Goal: Complete application form: Complete application form

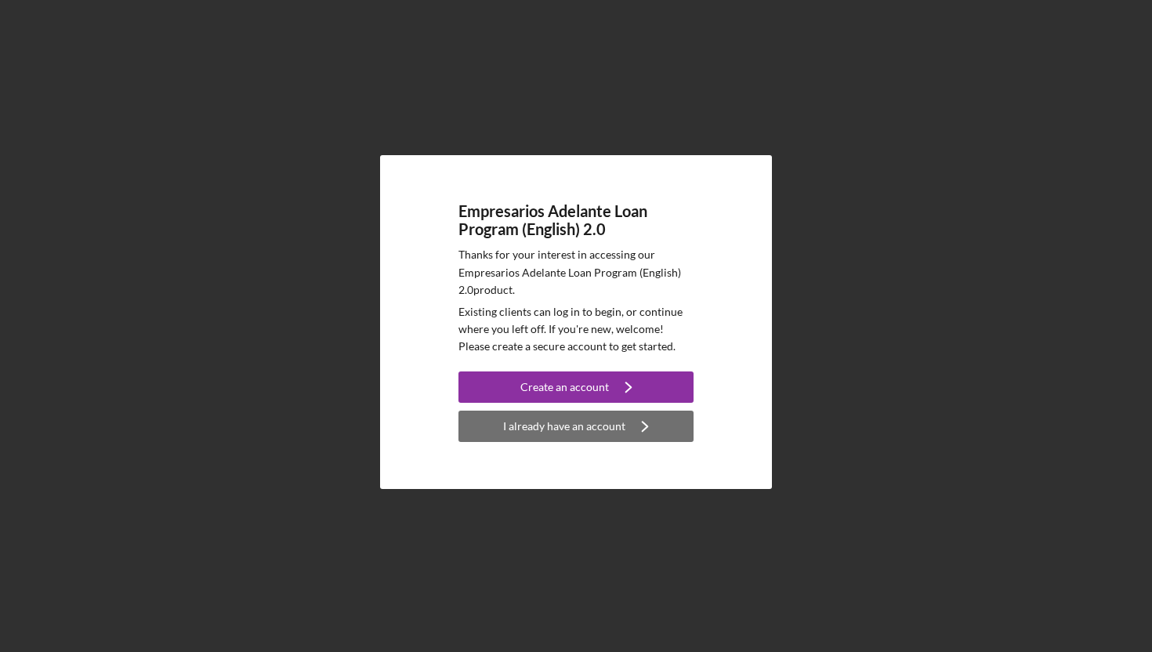
click at [543, 424] on div "I already have an account" at bounding box center [564, 426] width 122 height 31
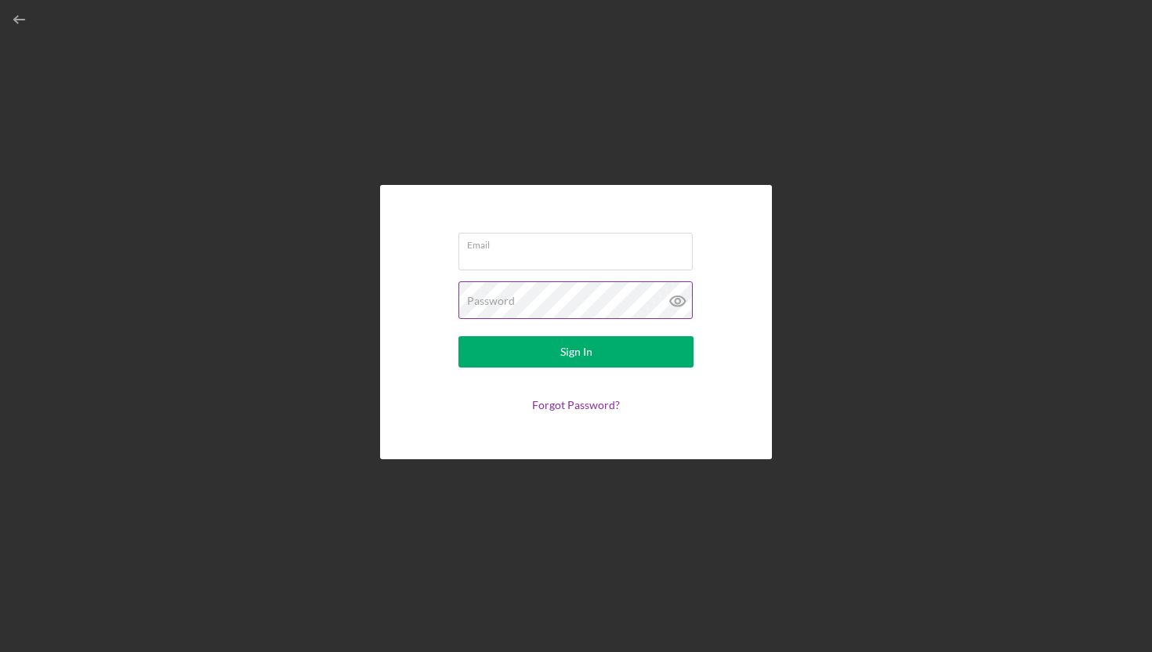
type input "[EMAIL_ADDRESS][DOMAIN_NAME]"
click at [672, 296] on icon at bounding box center [677, 300] width 39 height 39
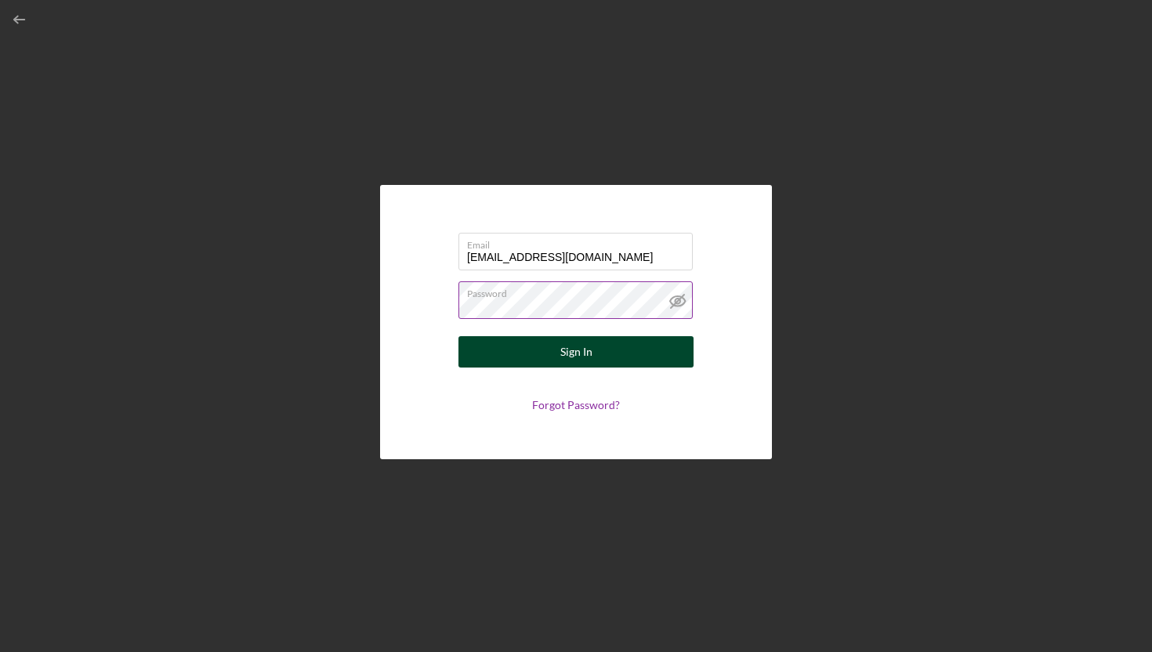
click at [607, 354] on button "Sign In" at bounding box center [575, 351] width 235 height 31
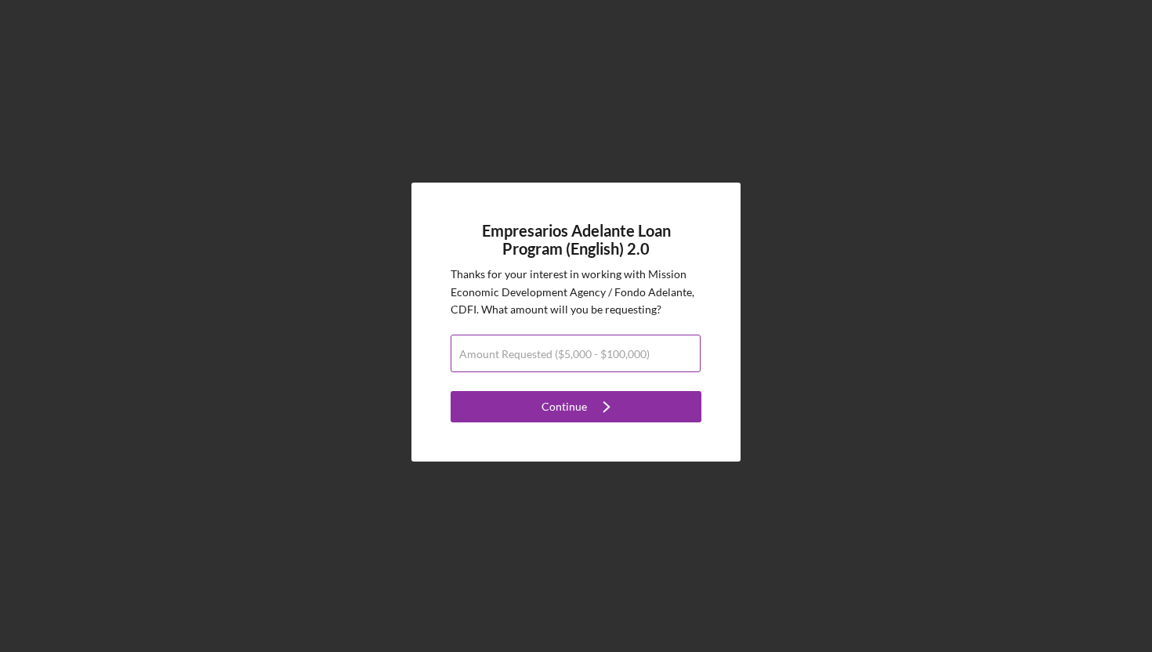
click at [567, 364] on input "Amount Requested ($5,000 - $100,000)" at bounding box center [576, 354] width 250 height 38
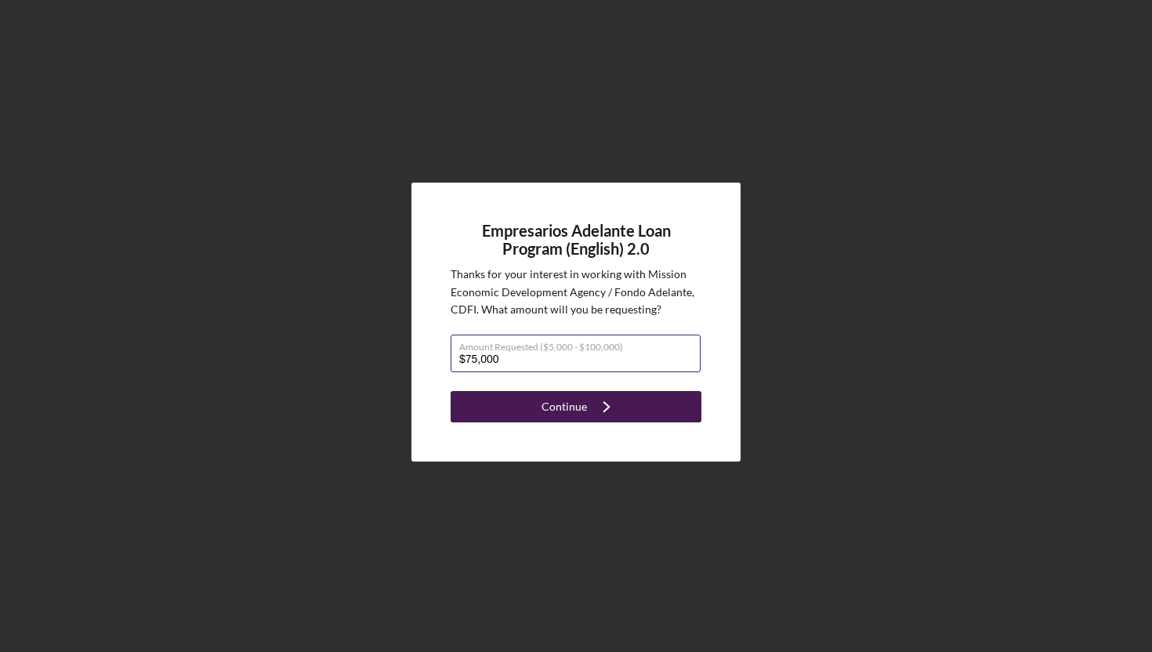
type input "$75,000"
click at [524, 406] on button "Continue Icon/Navigate" at bounding box center [576, 406] width 251 height 31
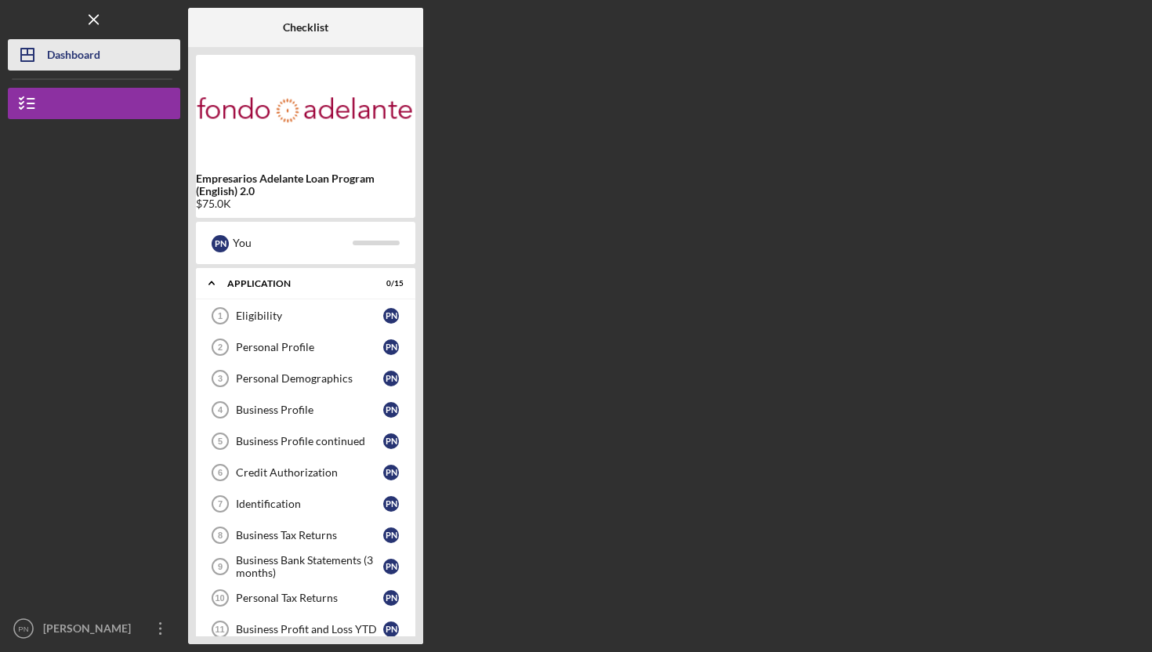
click at [79, 55] on div "Dashboard" at bounding box center [73, 56] width 53 height 35
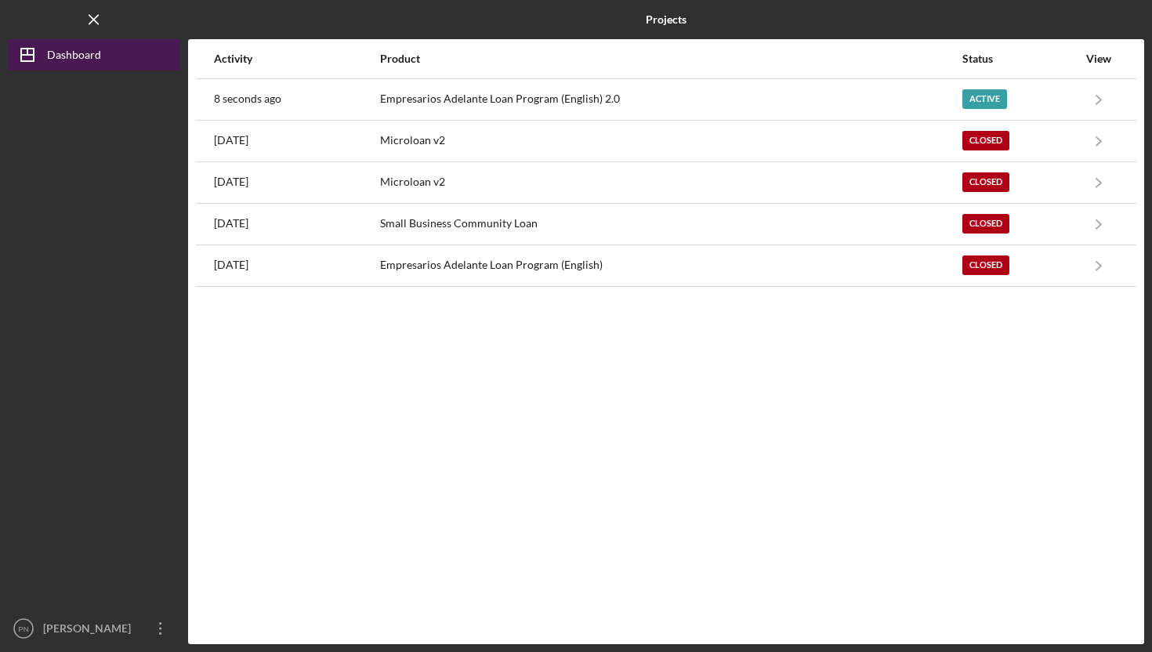
click at [79, 55] on div "Dashboard" at bounding box center [74, 56] width 54 height 35
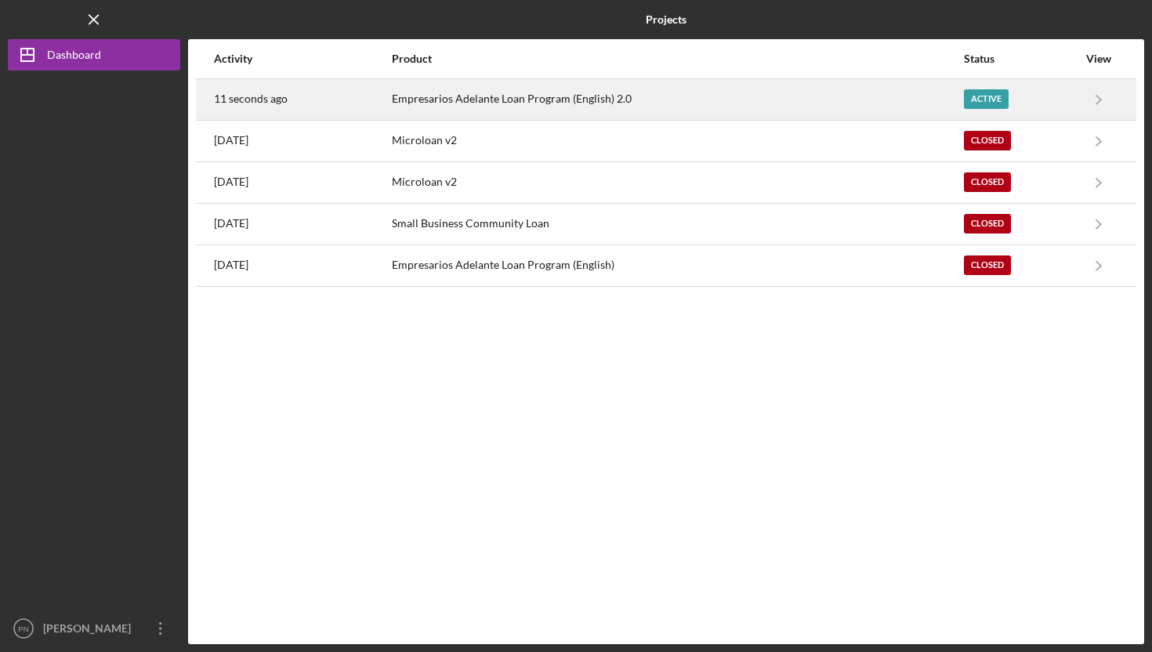
click at [451, 89] on div "Empresarios Adelante Loan Program (English) 2.0" at bounding box center [677, 99] width 571 height 39
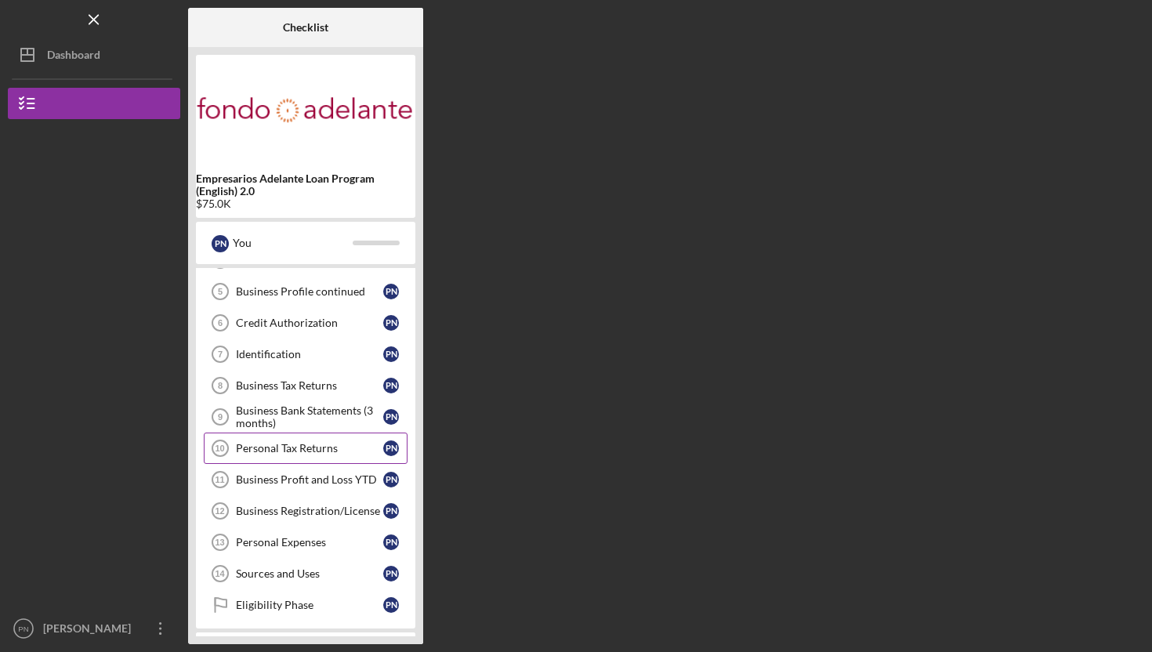
scroll to position [185, 0]
